Goal: Task Accomplishment & Management: Manage account settings

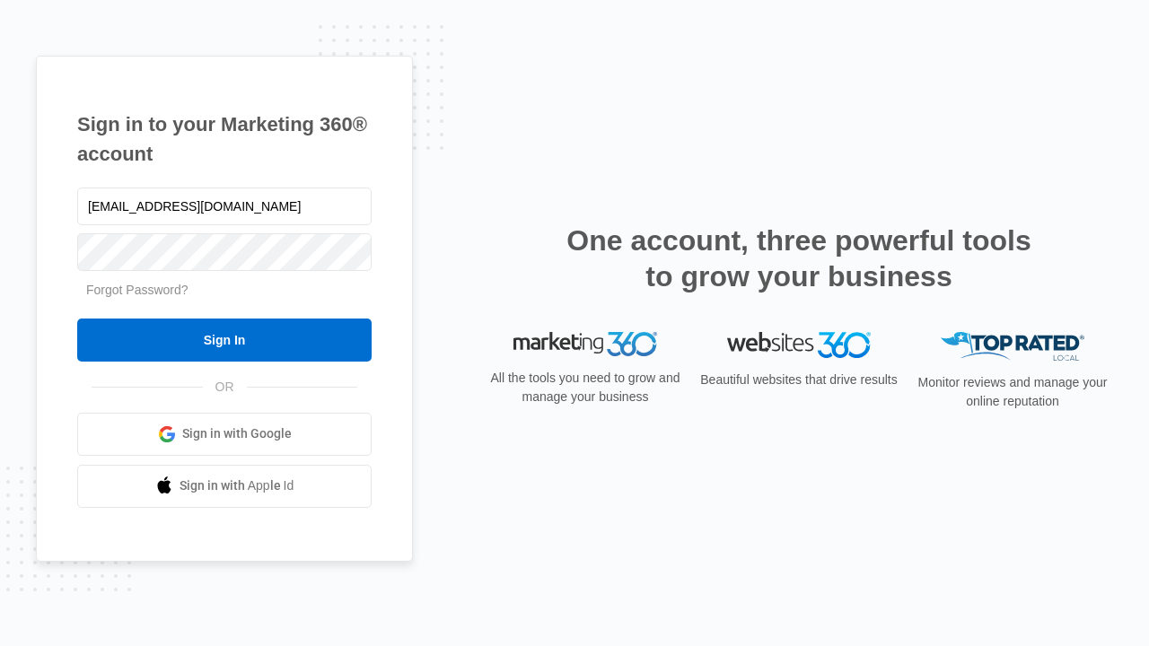
type input "[EMAIL_ADDRESS][DOMAIN_NAME]"
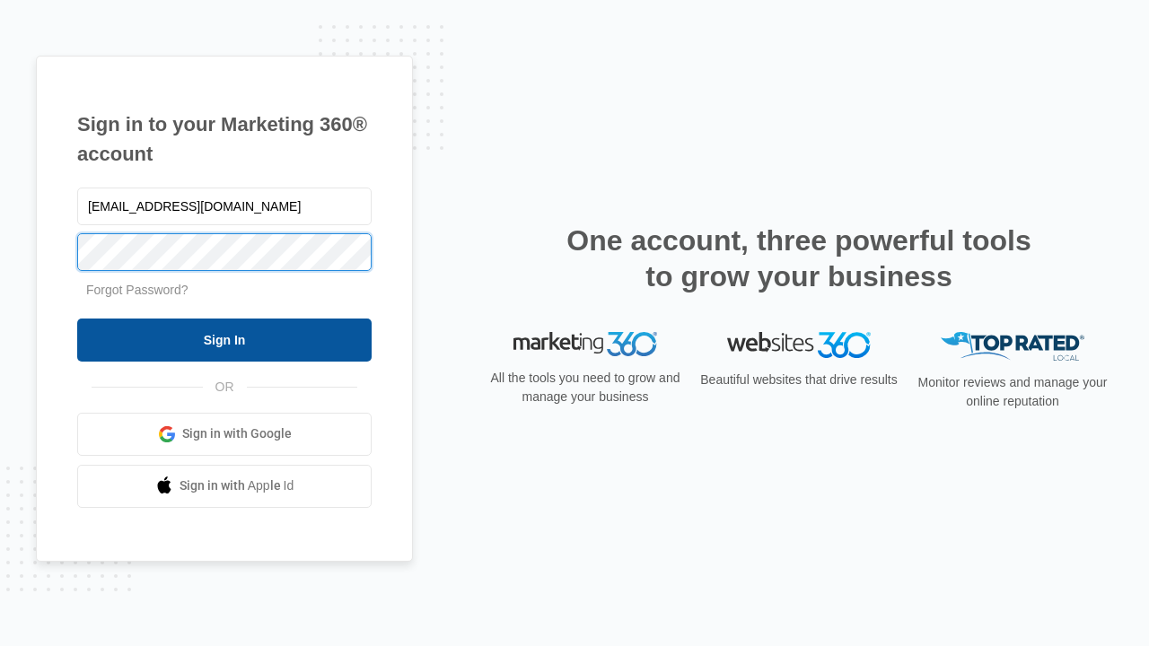
click at [224, 339] on input "Sign In" at bounding box center [224, 340] width 294 height 43
